Goal: Task Accomplishment & Management: Manage account settings

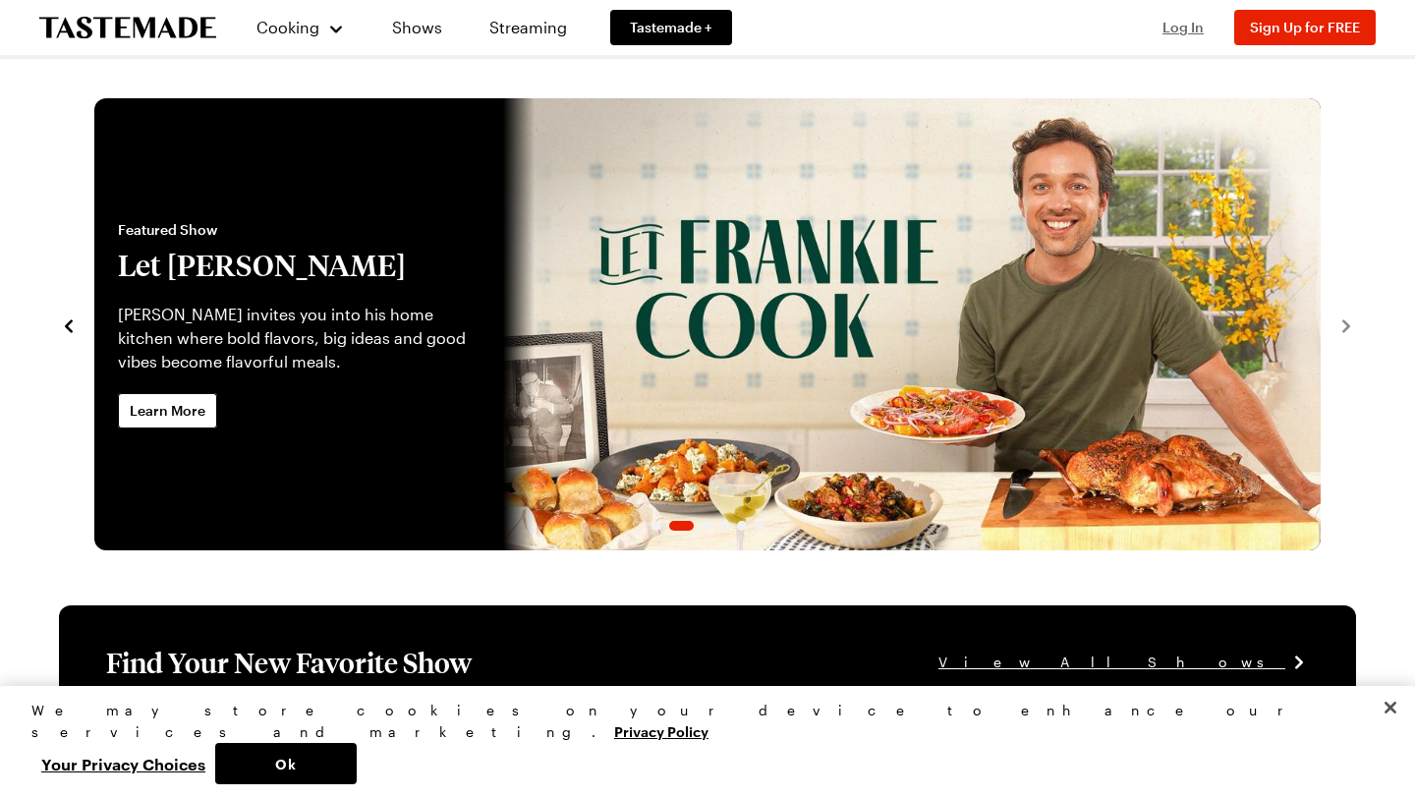
click at [1173, 29] on span "Log In" at bounding box center [1183, 27] width 41 height 17
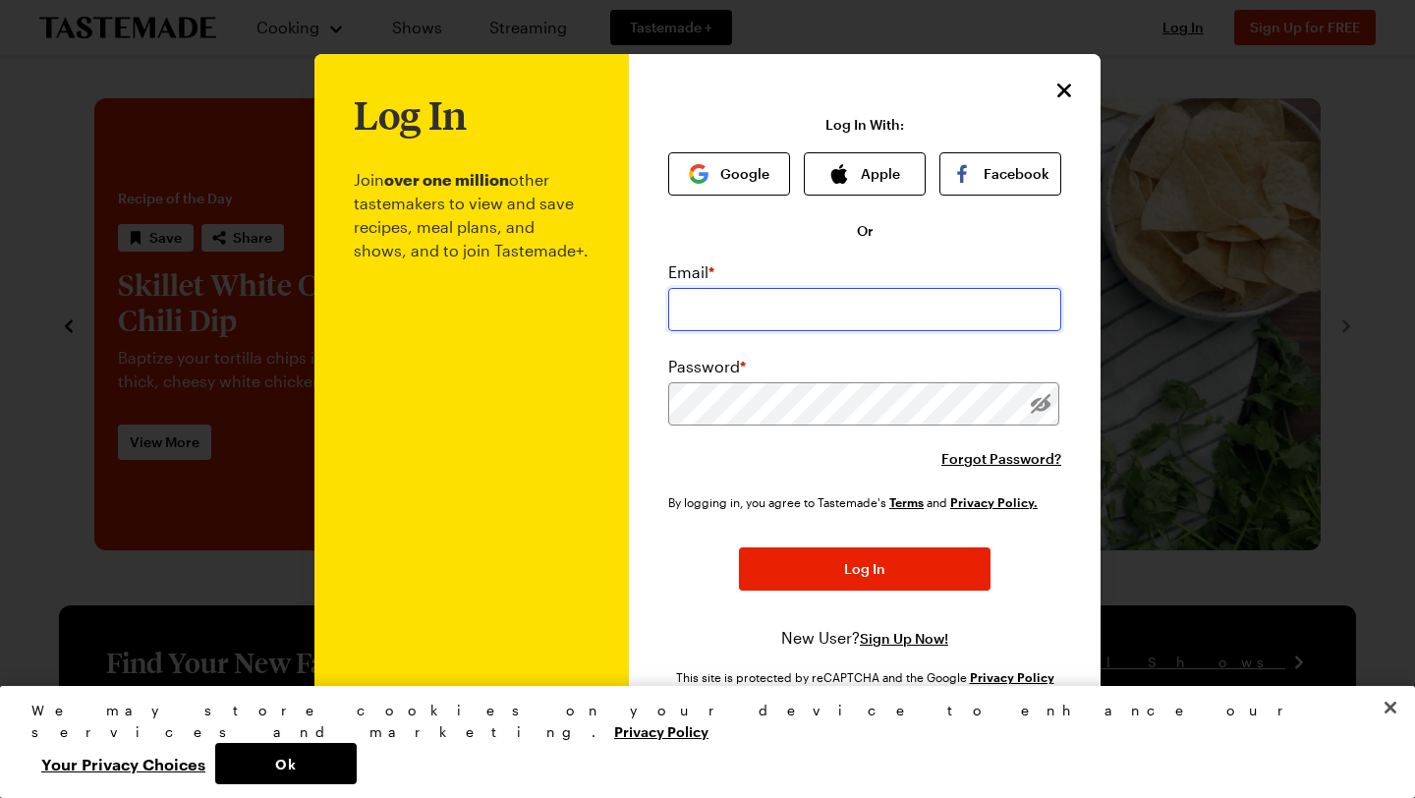
click at [766, 329] on input "email" at bounding box center [864, 309] width 393 height 43
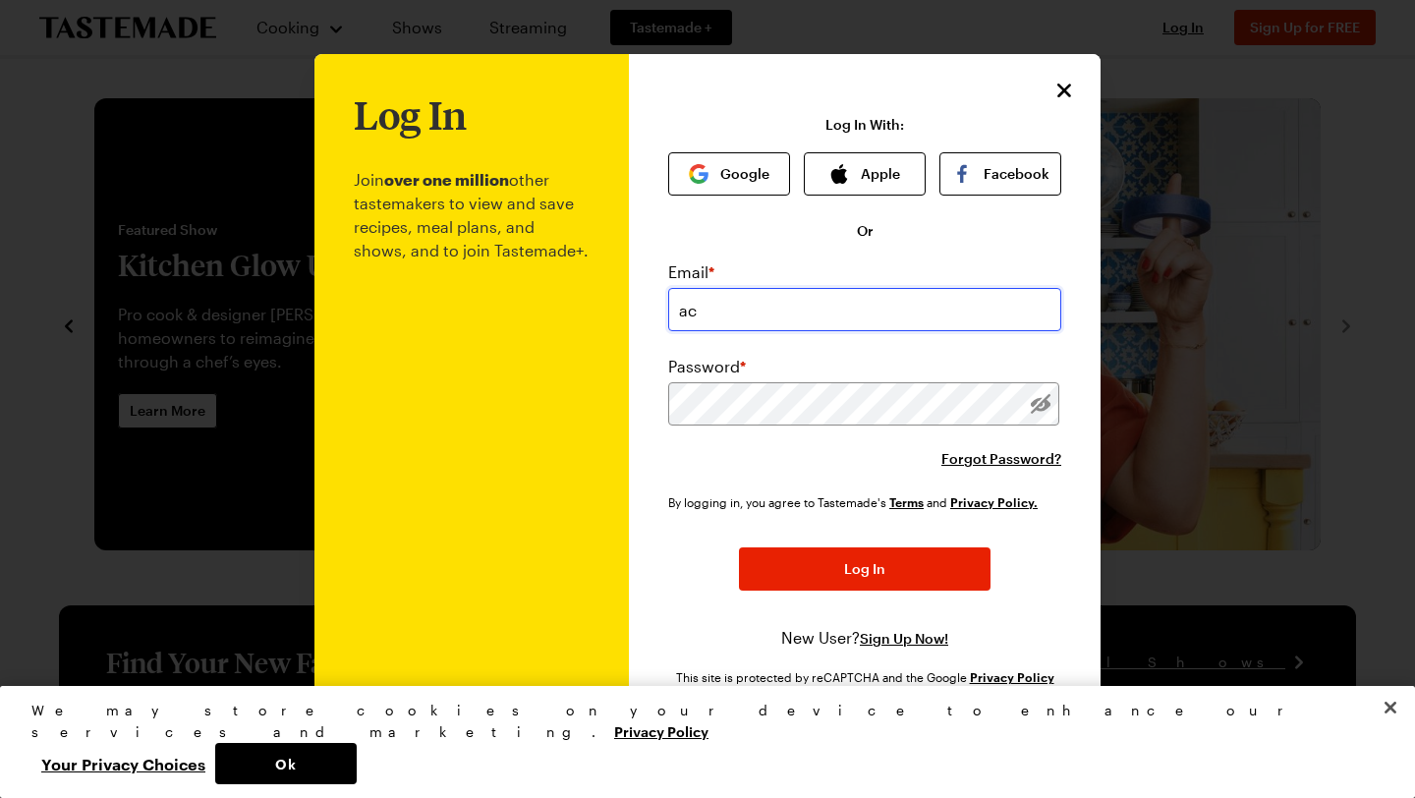
type input "a"
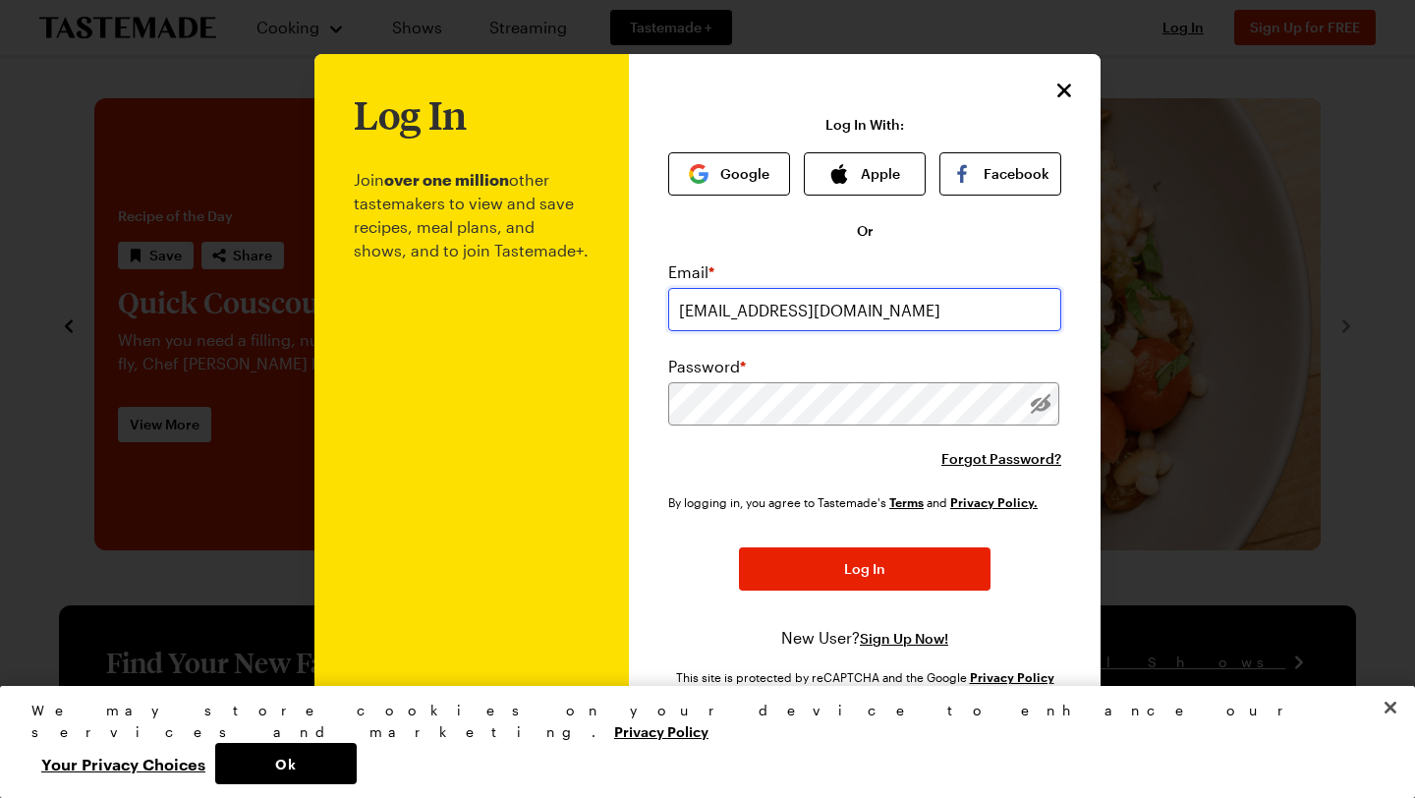
type input "[EMAIL_ADDRESS][DOMAIN_NAME]"
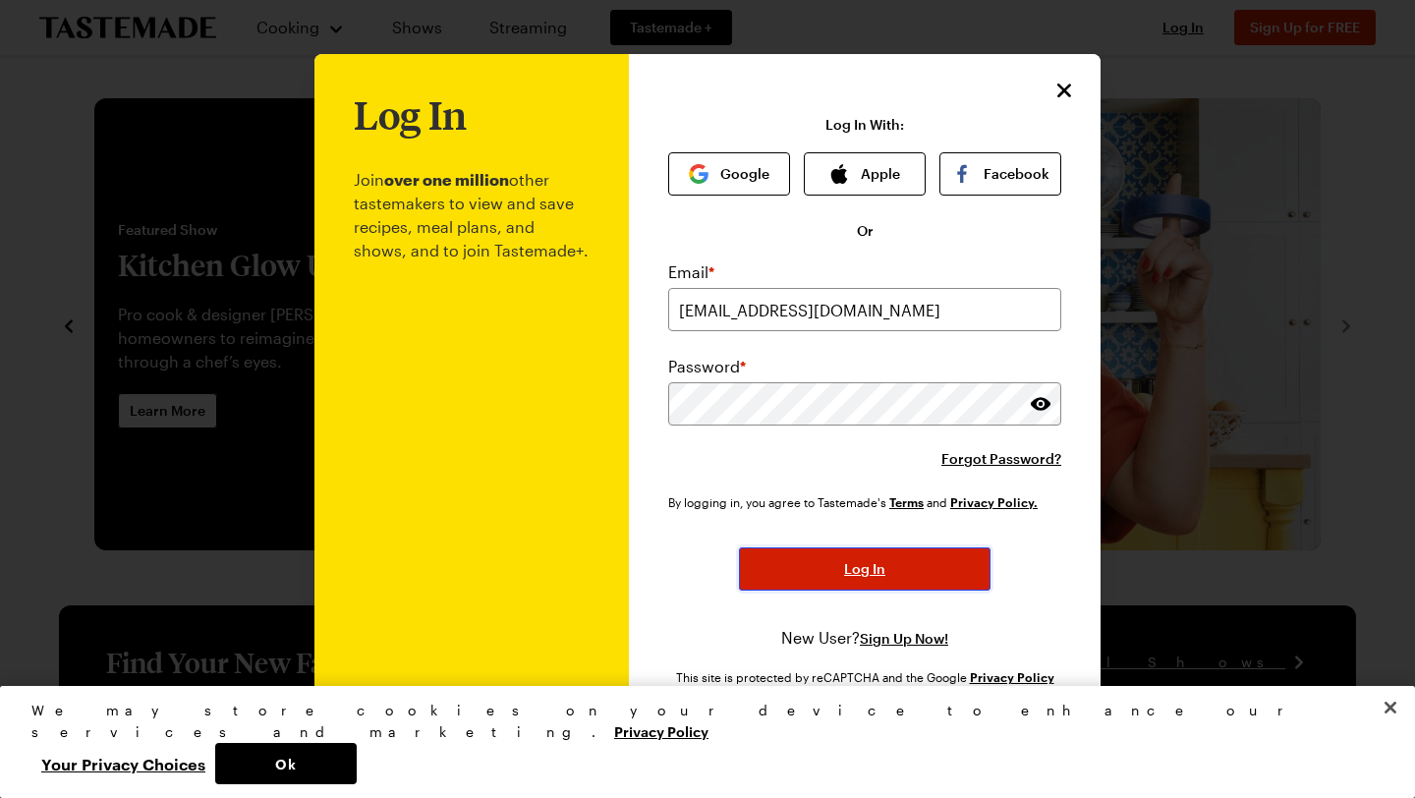
click at [876, 566] on span "Log In" at bounding box center [864, 569] width 41 height 20
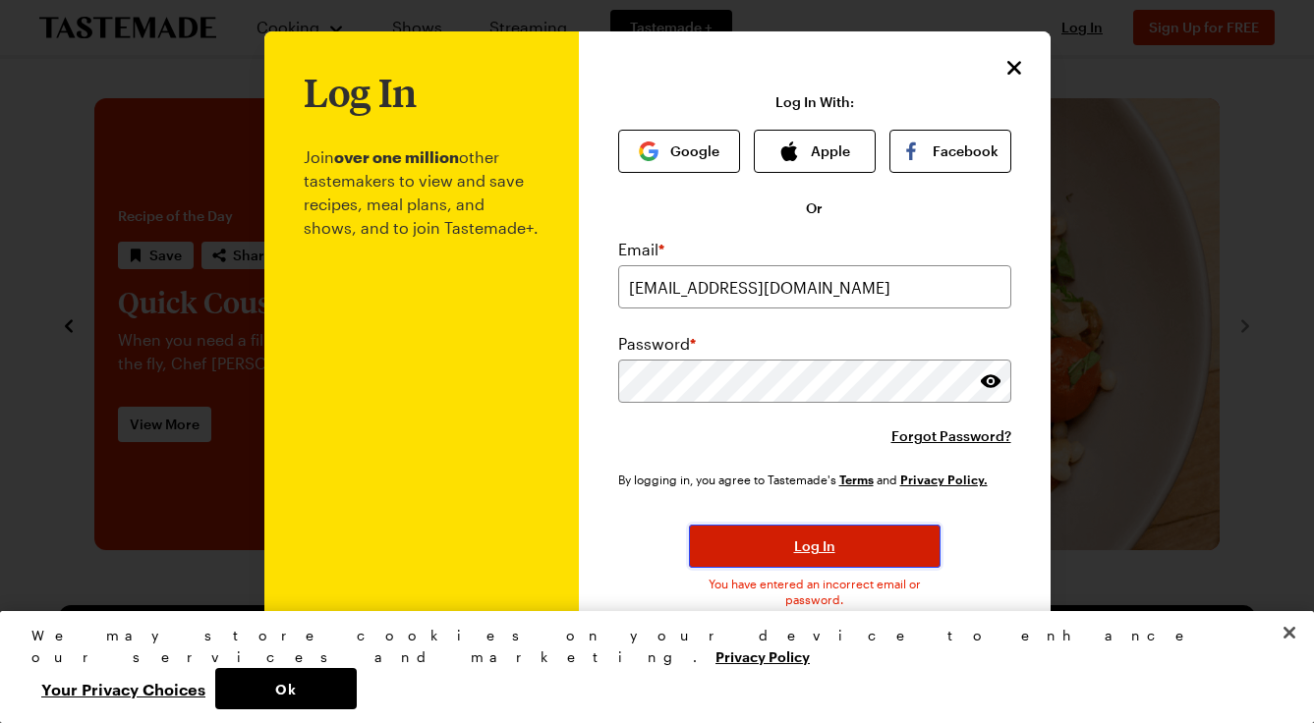
click at [777, 554] on button "Log In" at bounding box center [815, 546] width 252 height 43
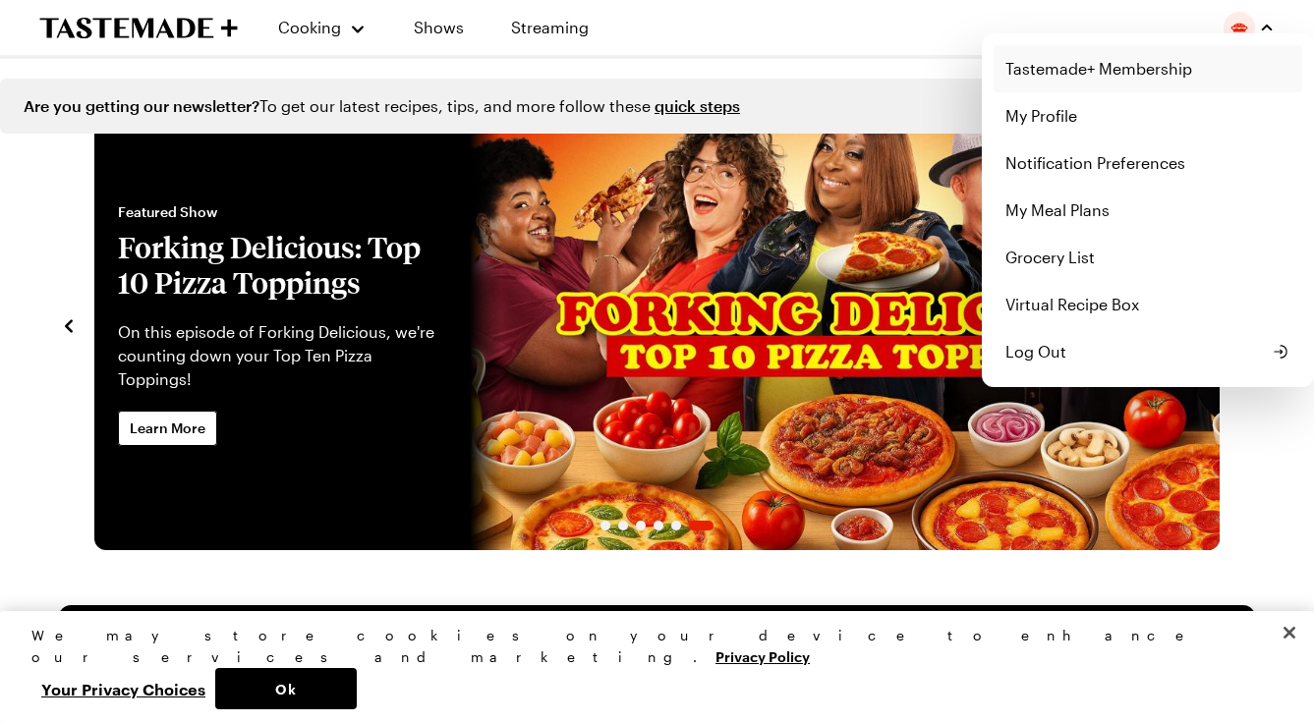
click at [1087, 71] on link "Tastemade+ Membership" at bounding box center [1148, 68] width 309 height 47
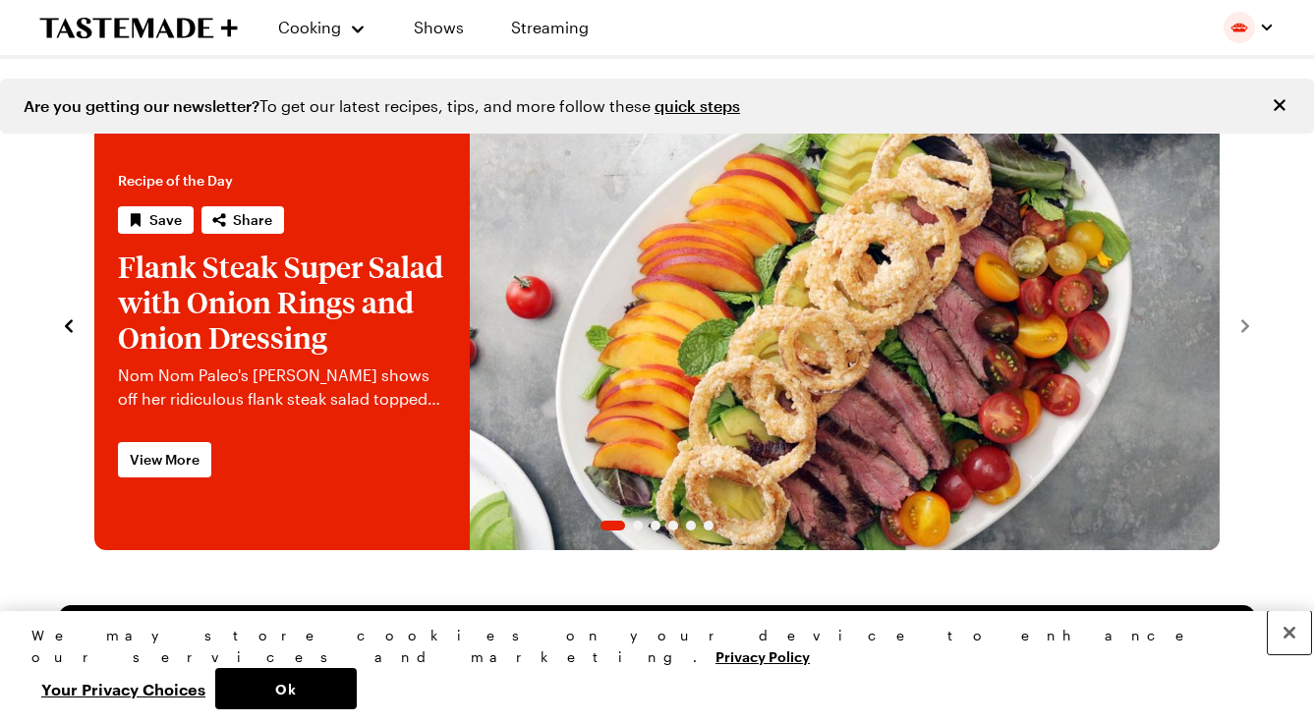
click at [1290, 655] on button "Close" at bounding box center [1289, 632] width 43 height 43
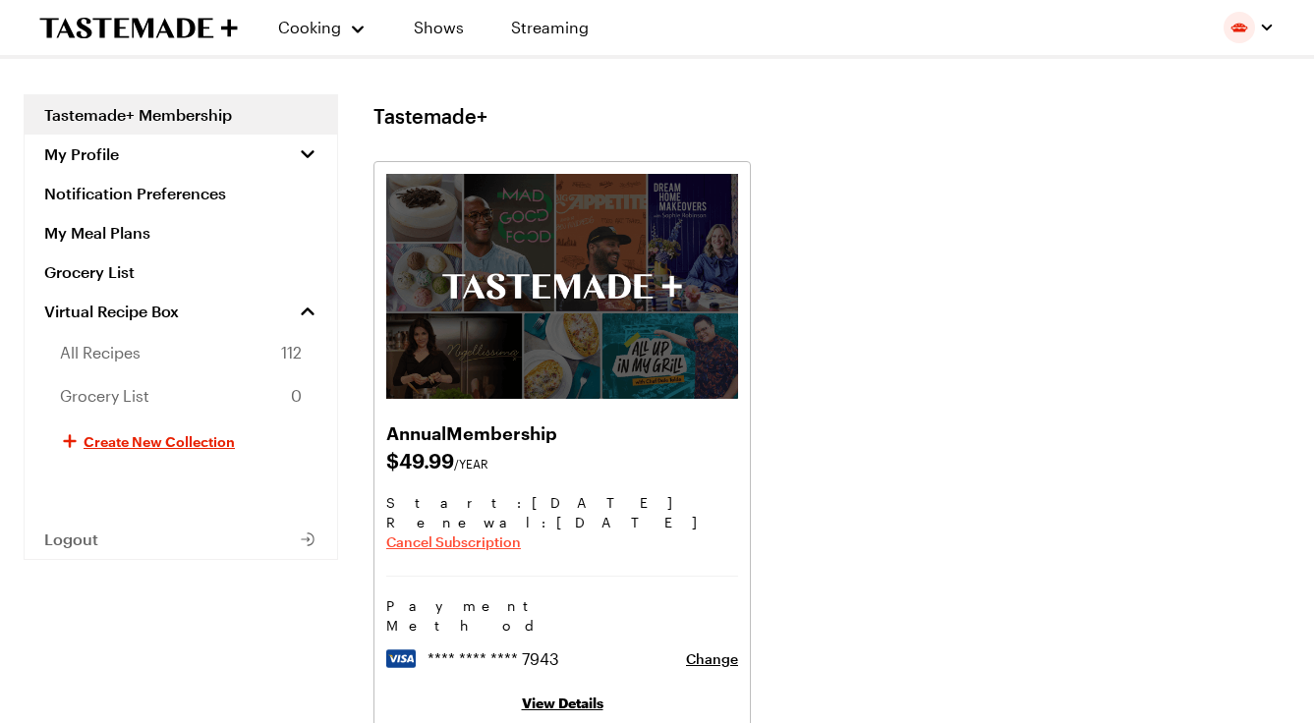
click at [491, 542] on span "Cancel Subscription" at bounding box center [453, 543] width 135 height 20
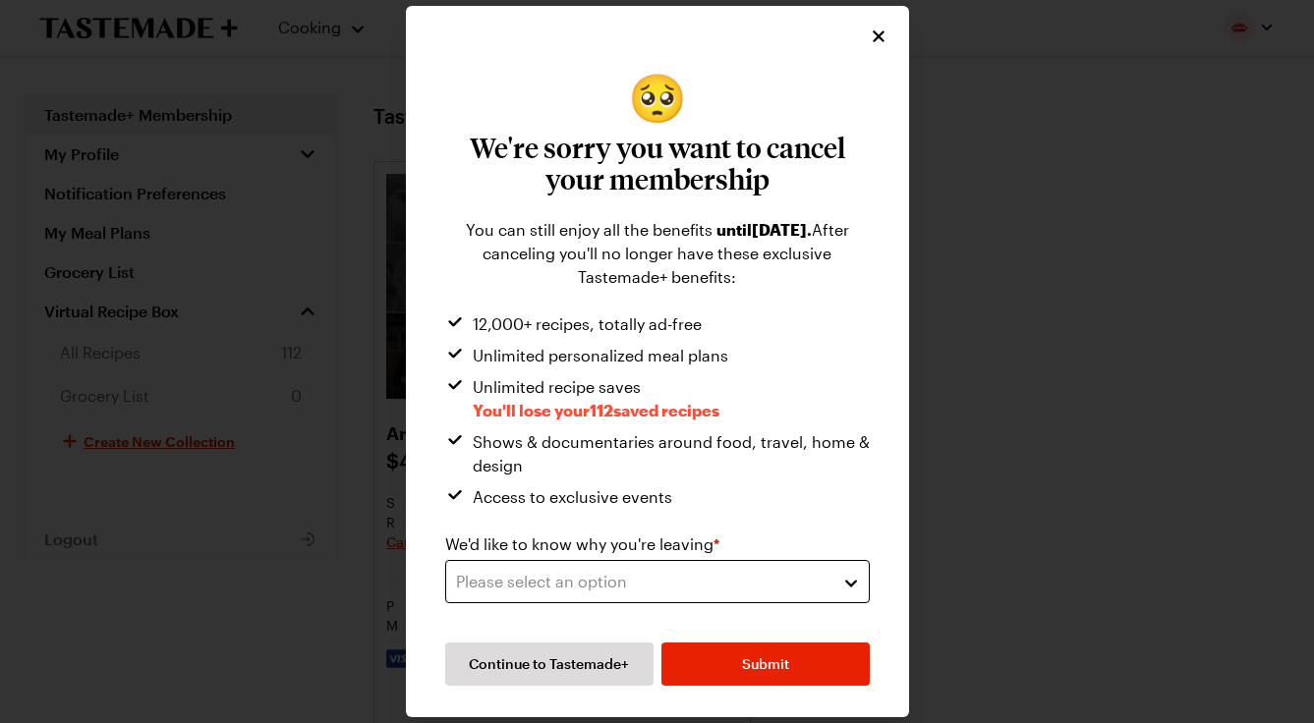
click at [637, 579] on div "Please select an option" at bounding box center [642, 582] width 373 height 24
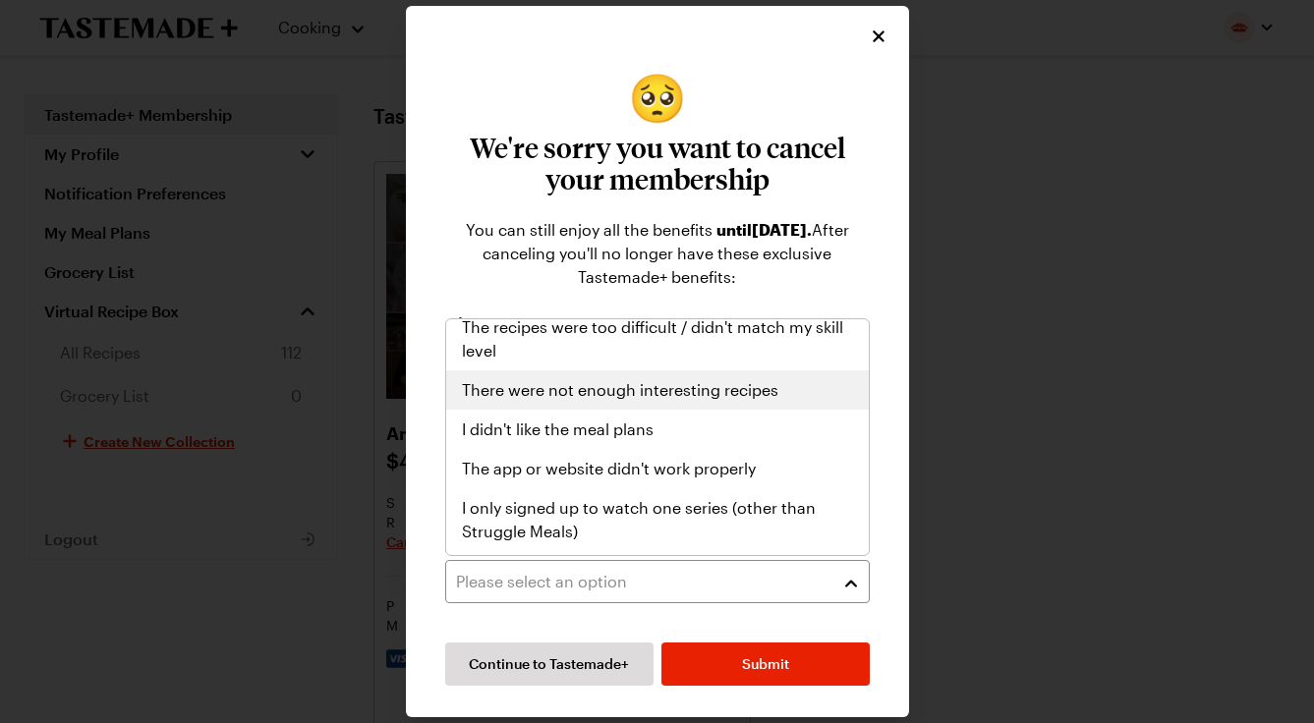
scroll to position [228, 0]
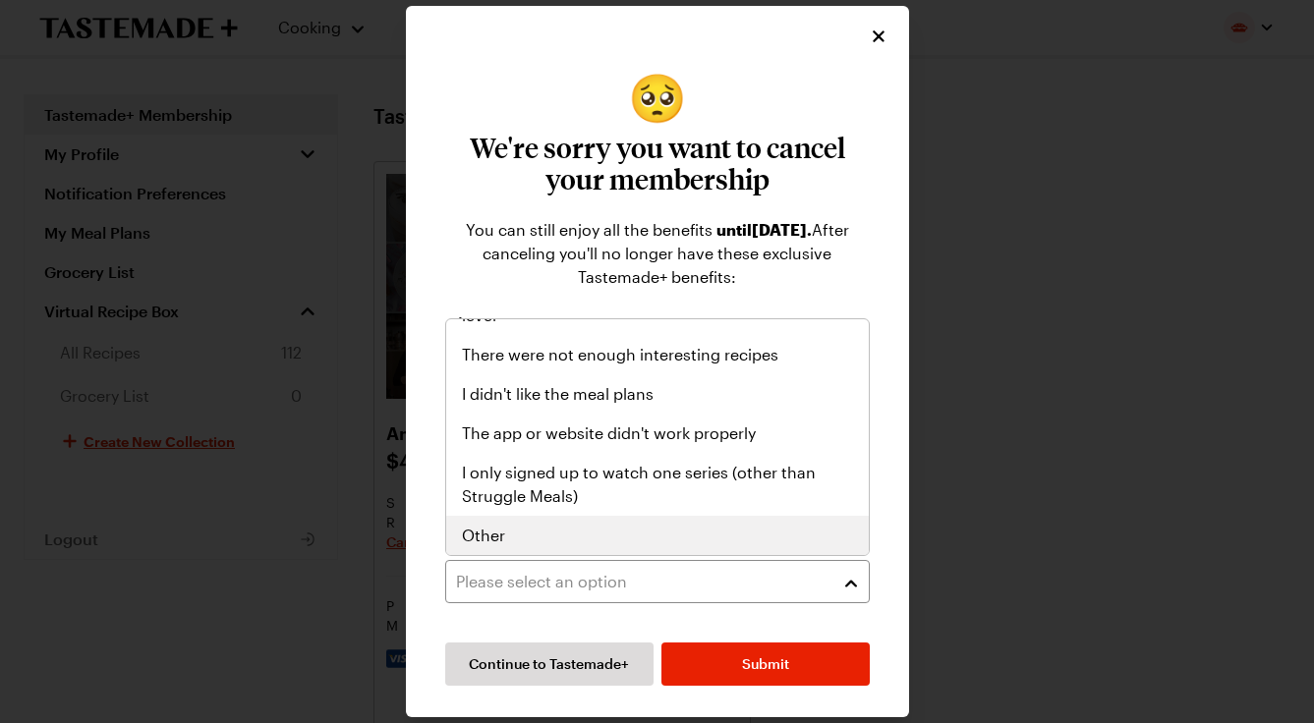
click at [714, 531] on div "Other" at bounding box center [657, 536] width 391 height 24
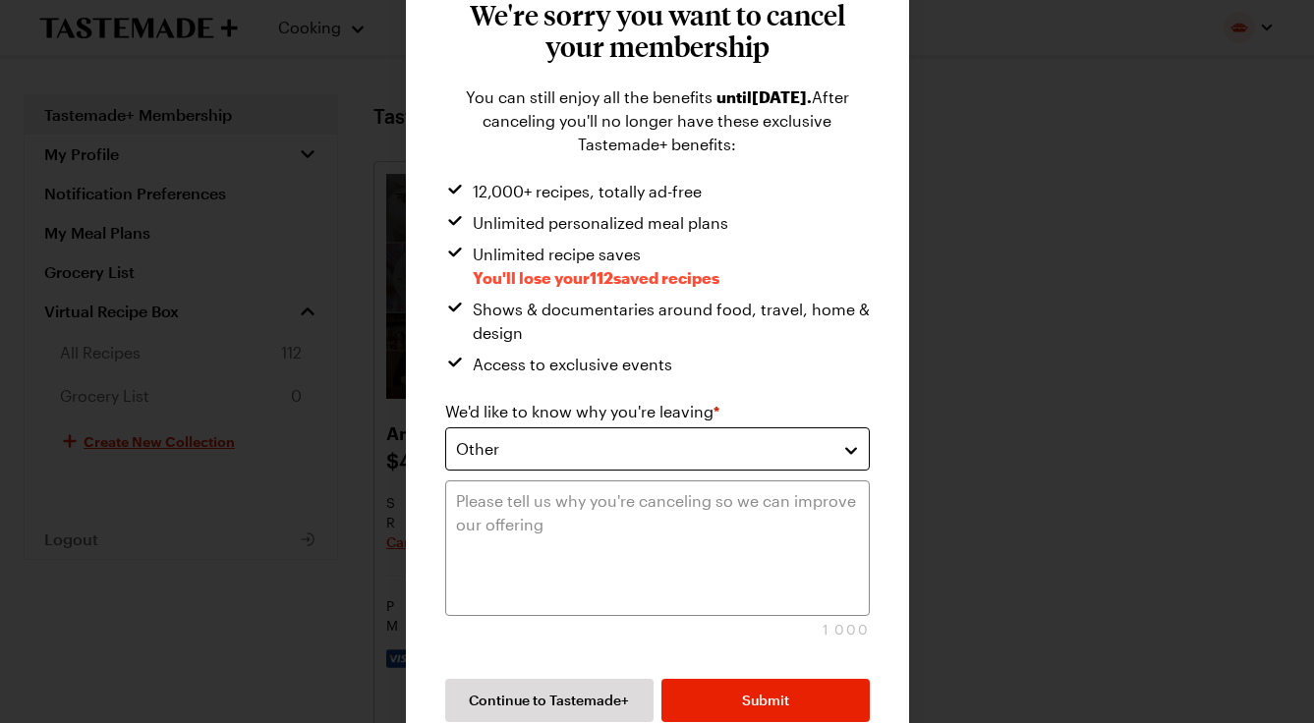
scroll to position [157, 0]
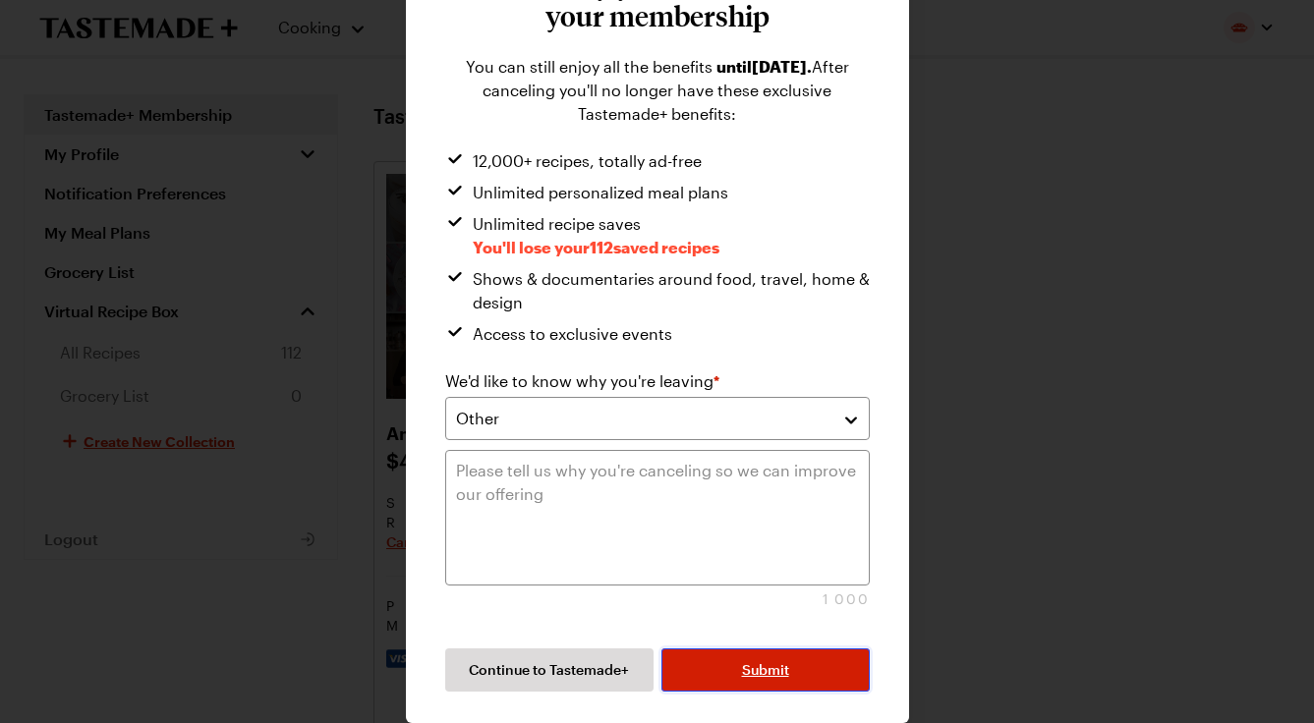
click at [752, 669] on span "Submit" at bounding box center [765, 670] width 47 height 20
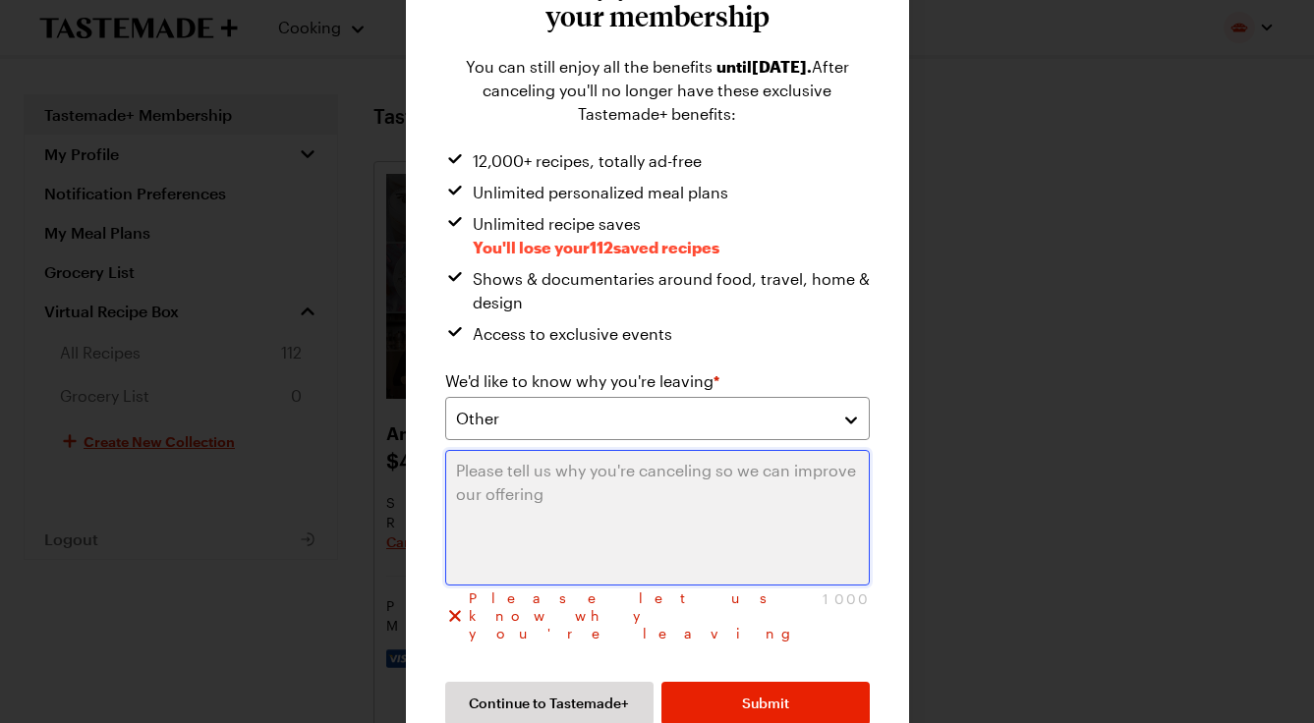
click at [617, 461] on textarea at bounding box center [657, 518] width 425 height 136
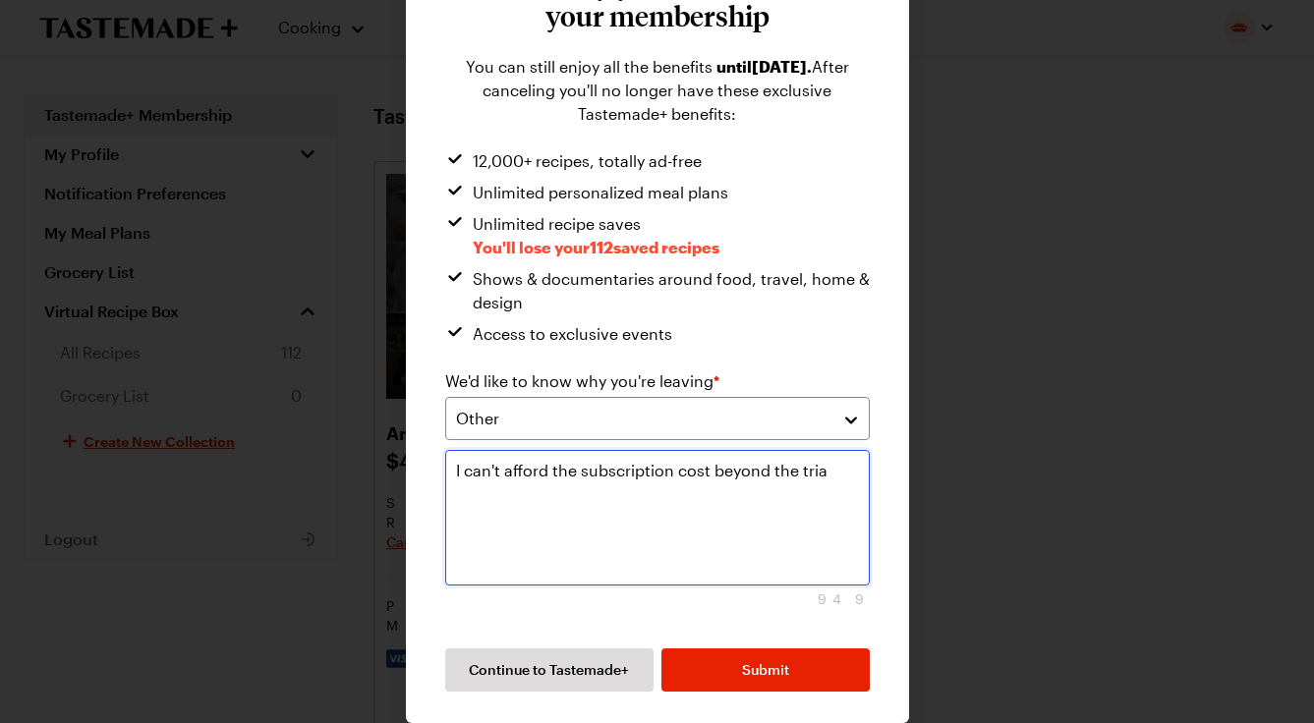
type textarea "I can't afford the subscription cost beyond the trial"
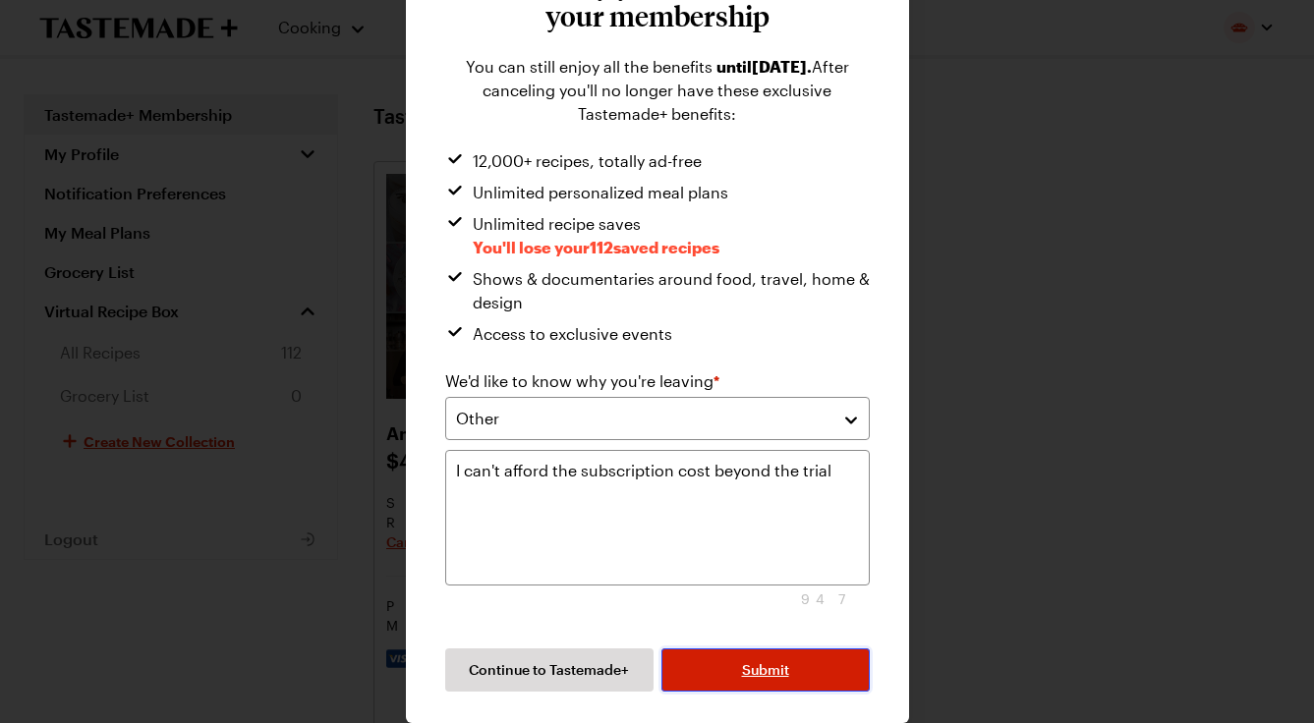
click at [801, 654] on button "Submit" at bounding box center [765, 670] width 208 height 43
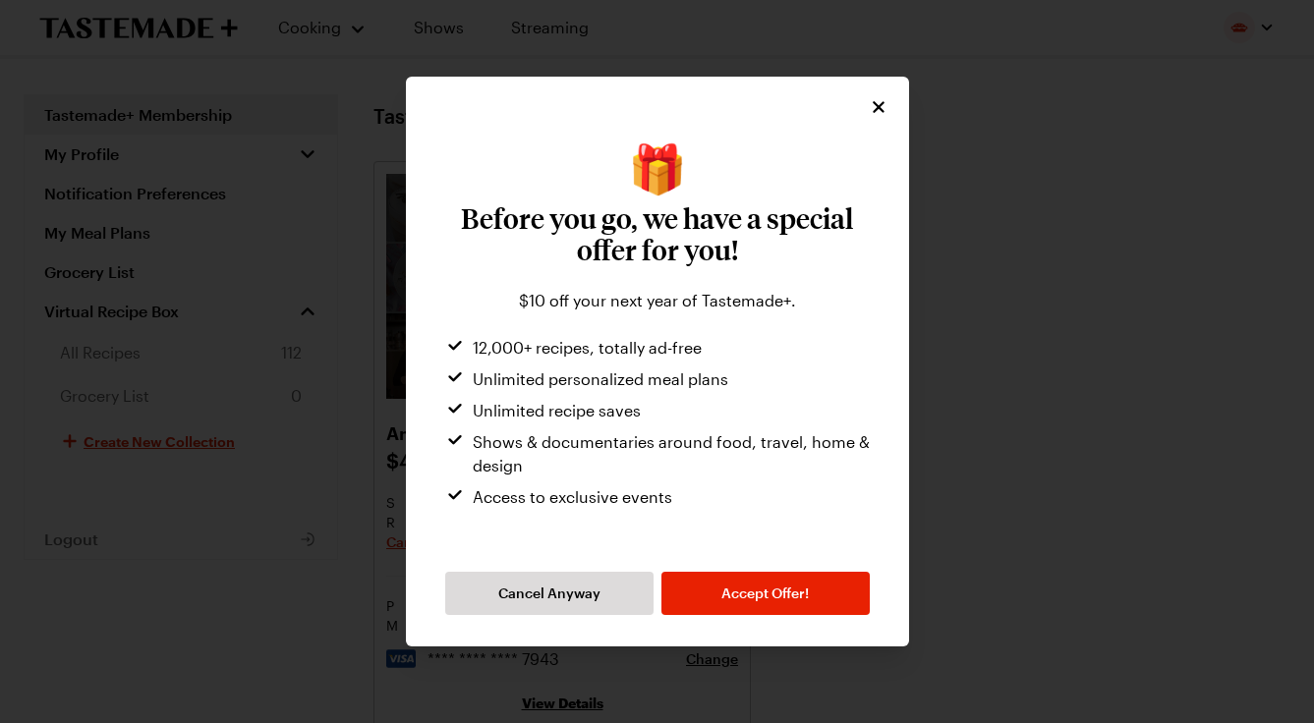
scroll to position [0, 0]
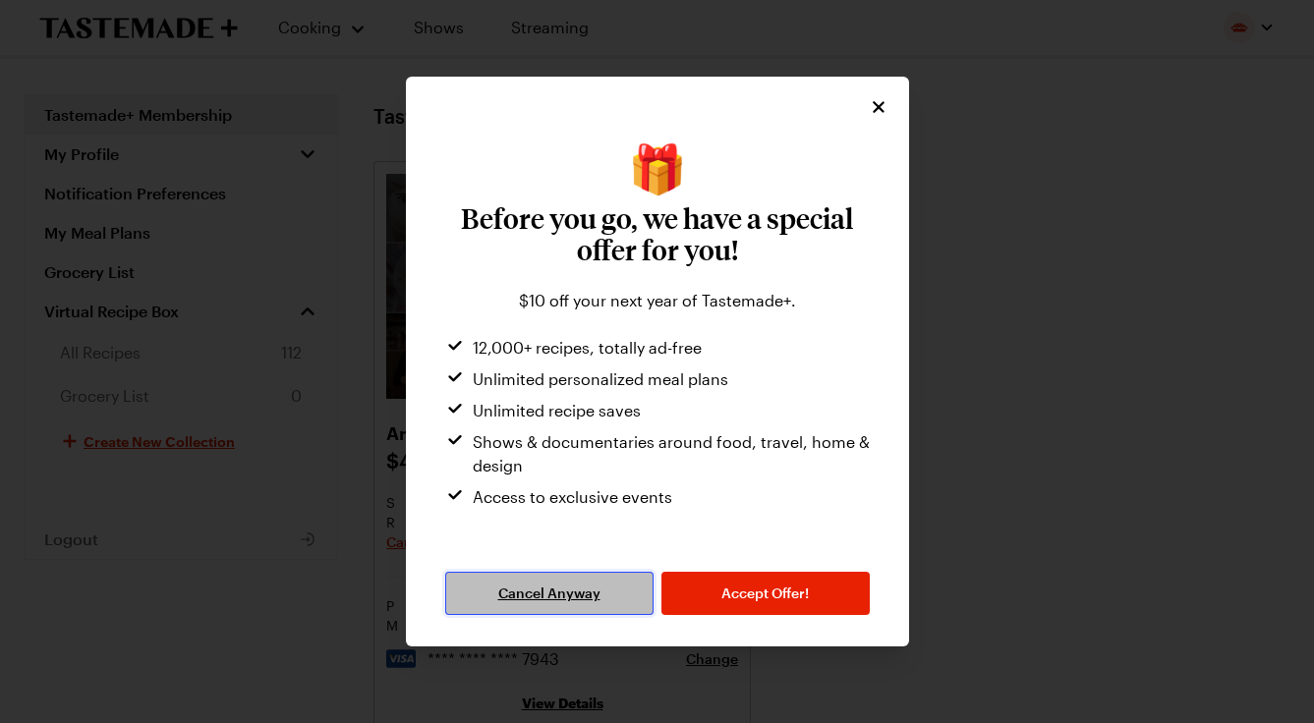
click at [613, 593] on button "Cancel Anyway" at bounding box center [549, 593] width 208 height 43
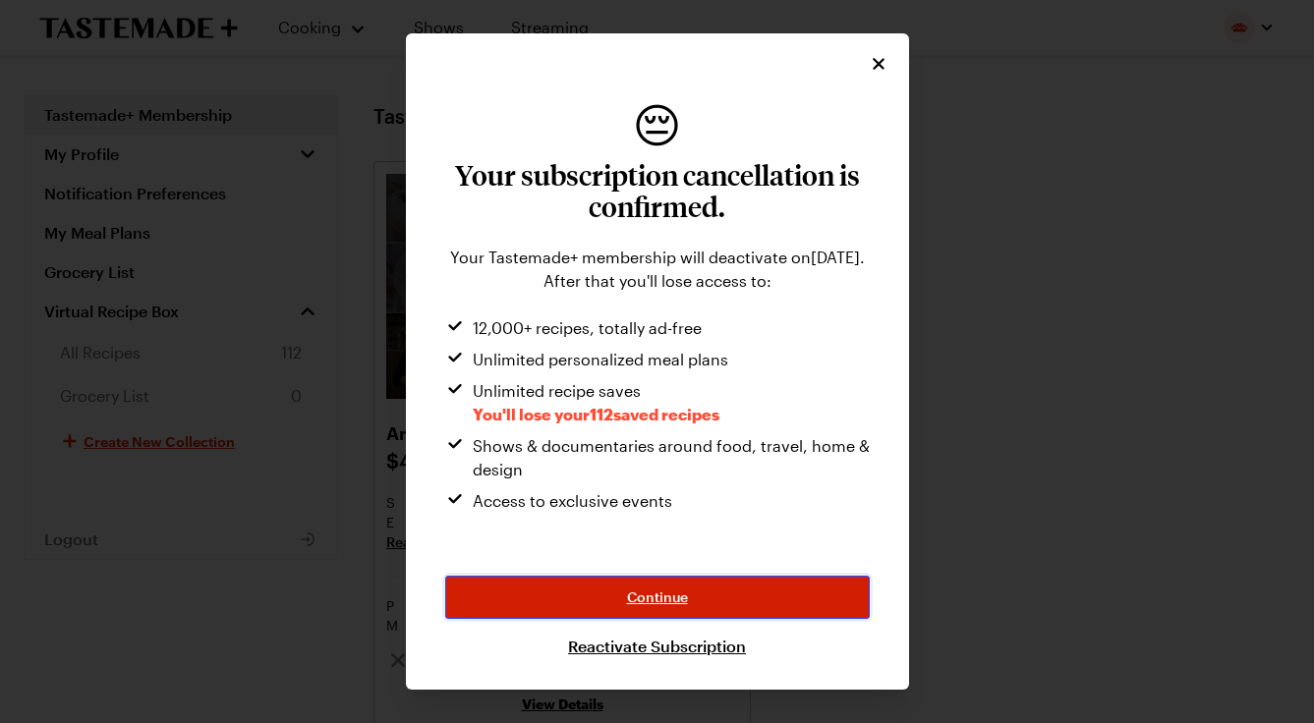
click at [692, 600] on button "Continue" at bounding box center [657, 597] width 425 height 43
